Goal: Information Seeking & Learning: Learn about a topic

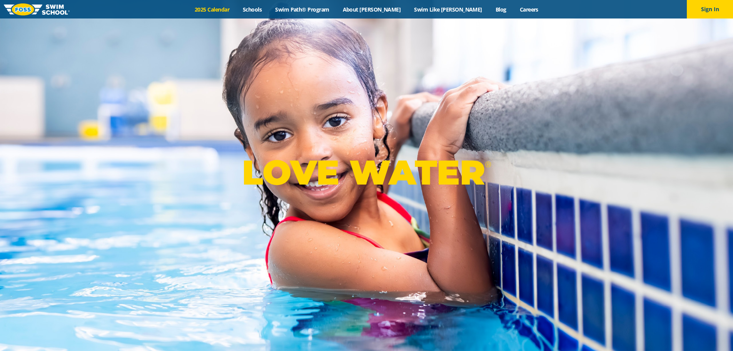
drag, startPoint x: 0, startPoint y: 0, endPoint x: 239, endPoint y: 11, distance: 239.6
click at [236, 11] on link "2025 Calendar" at bounding box center [212, 9] width 48 height 7
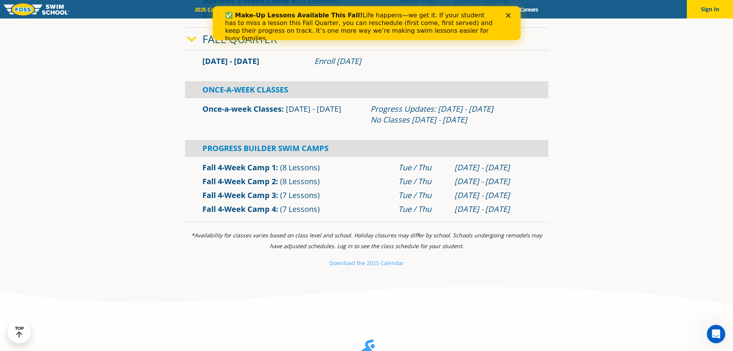
scroll to position [500, 0]
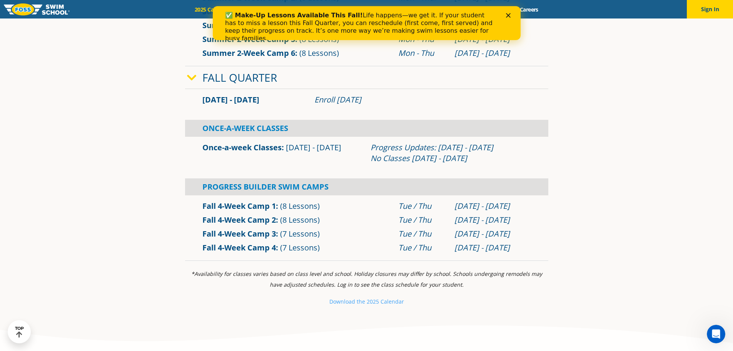
click at [322, 105] on div "Enroll [DATE]" at bounding box center [422, 99] width 217 height 11
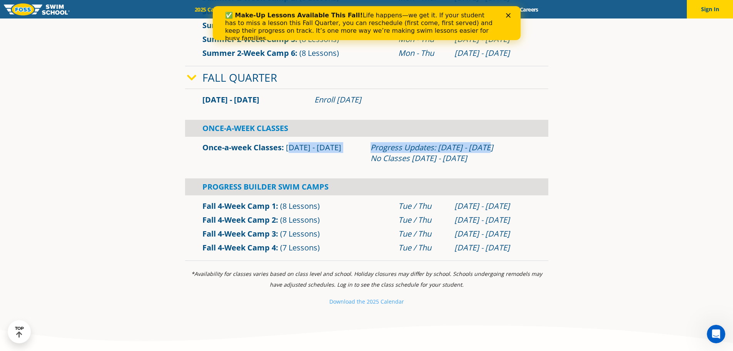
drag, startPoint x: 266, startPoint y: 198, endPoint x: 498, endPoint y: 197, distance: 232.5
click at [498, 164] on div "Once-a-week Classes [DATE] - [DATE] Progress Updates: [DATE] - [DATE] No Classe…" at bounding box center [367, 153] width 336 height 22
click at [499, 164] on div "Progress Updates: [DATE] - [DATE] No Classes [DATE] - [DATE]" at bounding box center [451, 153] width 160 height 22
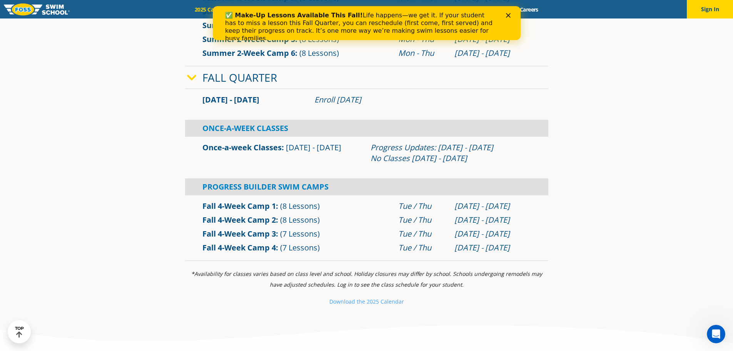
drag, startPoint x: 480, startPoint y: 210, endPoint x: 354, endPoint y: 200, distance: 126.3
click at [354, 164] on div "Once-a-week Classes [DATE] - [DATE] Progress Updates: [DATE] - [DATE] No Classe…" at bounding box center [367, 153] width 336 height 22
